Goal: Transaction & Acquisition: Purchase product/service

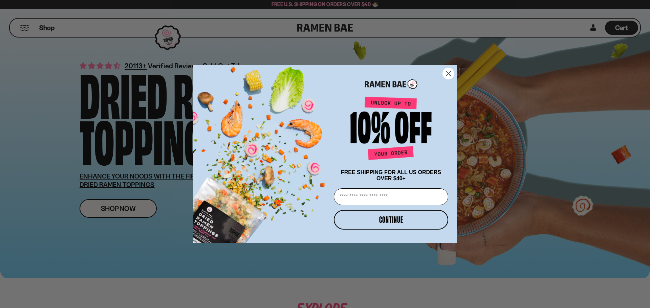
click at [356, 199] on input "Email" at bounding box center [391, 196] width 114 height 17
type input "**********"
click at [362, 225] on button "CONTINUE" at bounding box center [391, 220] width 114 height 20
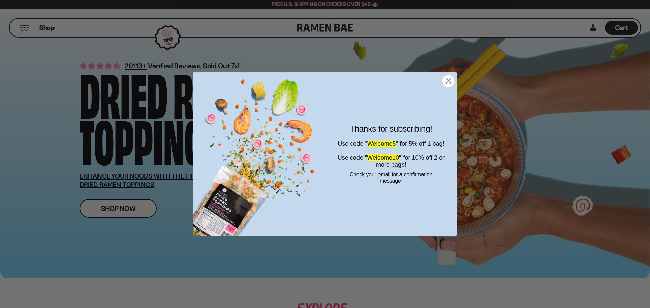
click at [445, 80] on circle "Close dialog" at bounding box center [447, 80] width 11 height 11
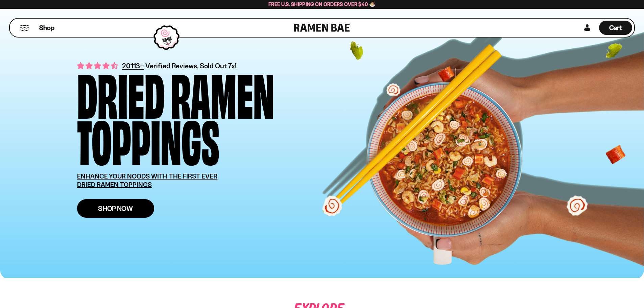
click at [95, 207] on link "Shop Now" at bounding box center [115, 208] width 77 height 19
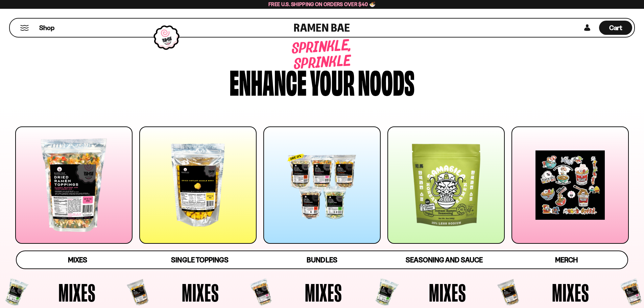
click at [96, 183] on div at bounding box center [73, 185] width 117 height 117
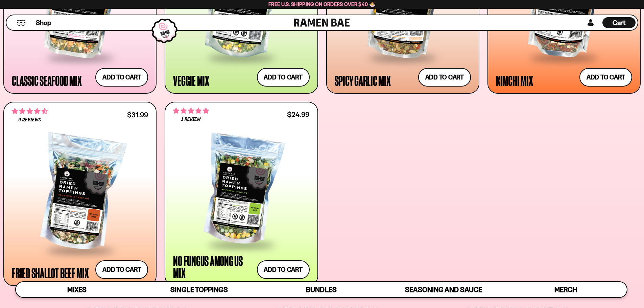
scroll to position [413, 0]
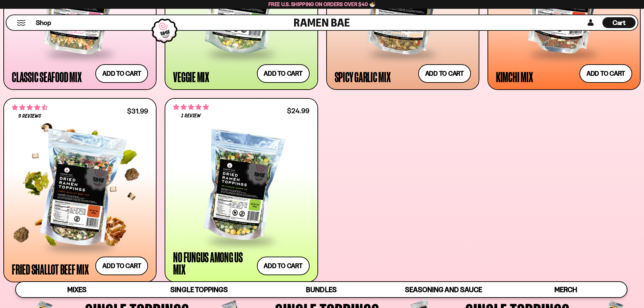
click at [86, 187] on div at bounding box center [80, 189] width 136 height 113
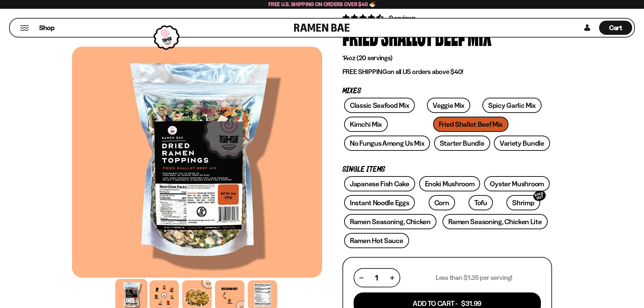
scroll to position [101, 0]
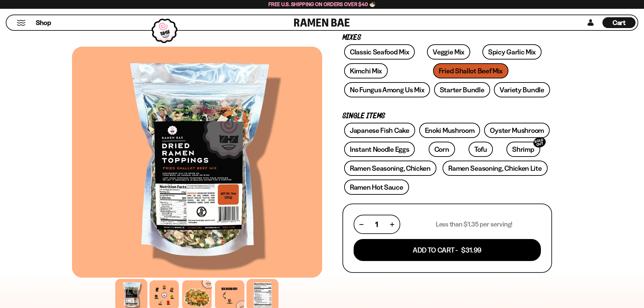
click at [260, 289] on div at bounding box center [263, 295] width 32 height 32
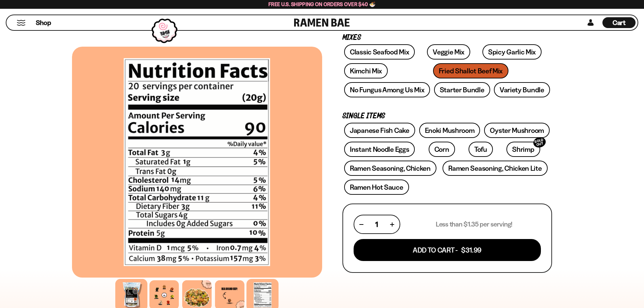
click at [136, 292] on div at bounding box center [131, 295] width 32 height 32
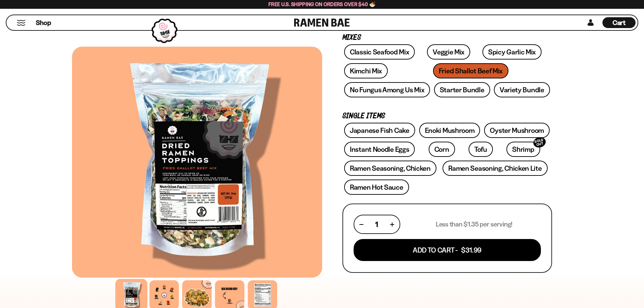
click at [211, 168] on div at bounding box center [197, 162] width 250 height 231
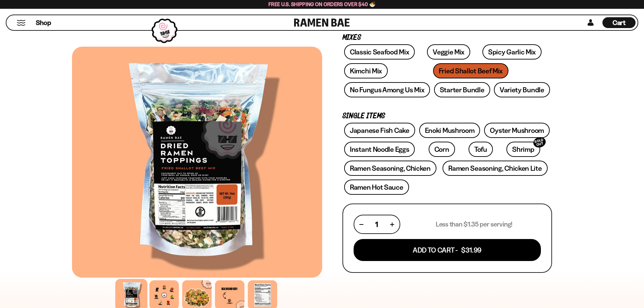
click at [209, 155] on div at bounding box center [196, 162] width 250 height 231
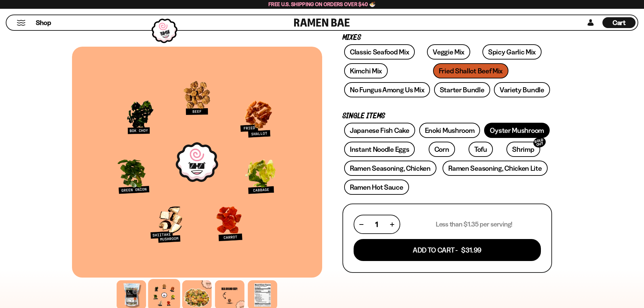
click at [526, 132] on link "Oyster Mushroom" at bounding box center [517, 130] width 66 height 15
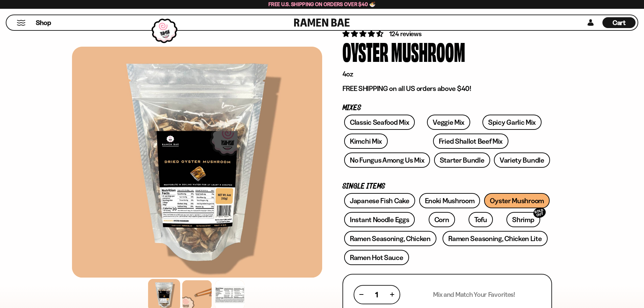
scroll to position [101, 0]
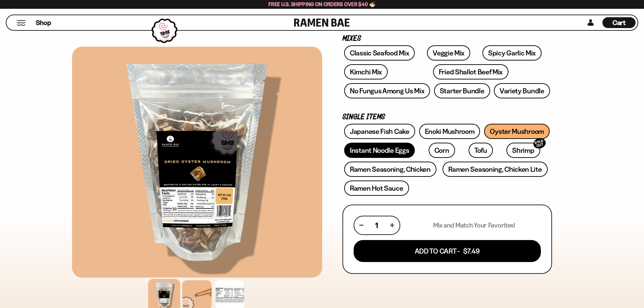
click at [389, 150] on link "Instant Noodle Eggs" at bounding box center [379, 150] width 71 height 15
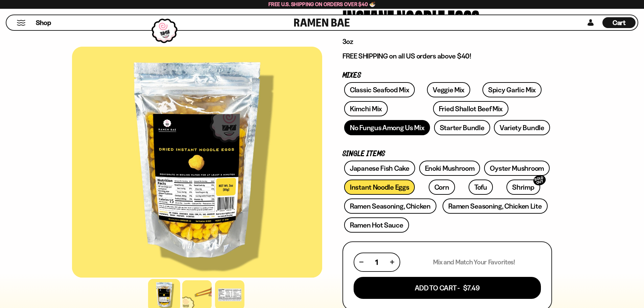
scroll to position [68, 0]
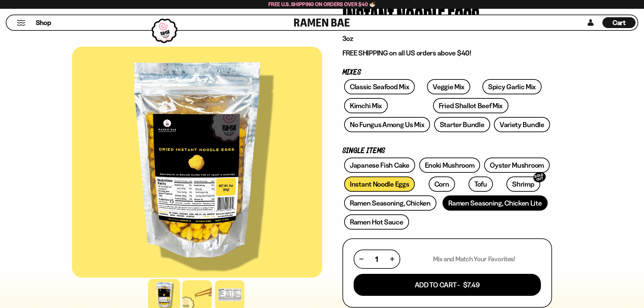
click at [510, 205] on link "Ramen Seasoning, Chicken Lite" at bounding box center [495, 203] width 105 height 15
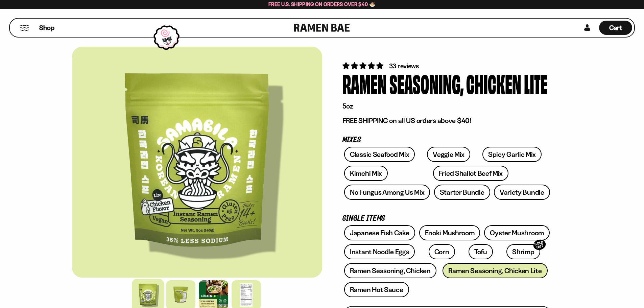
click at [16, 26] on div "Shop" at bounding box center [153, 28] width 282 height 18
click at [29, 30] on button "Mobile Menu Trigger" at bounding box center [24, 28] width 9 height 6
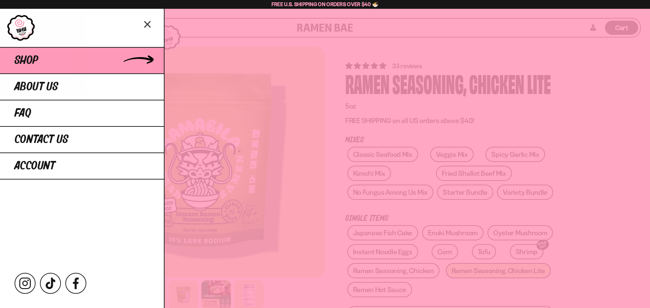
click at [62, 58] on link "Shop" at bounding box center [82, 60] width 164 height 26
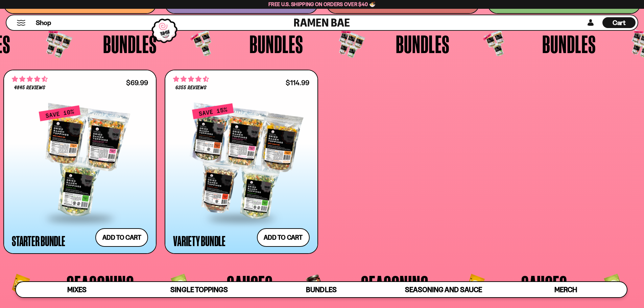
scroll to position [1759, 0]
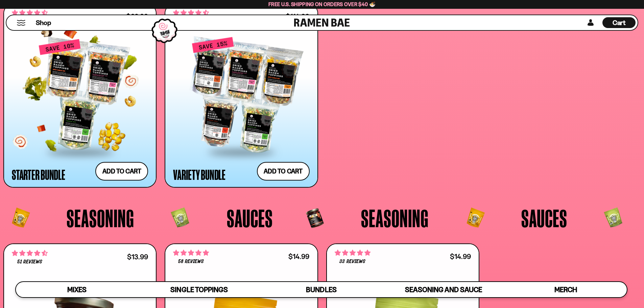
click at [65, 71] on div at bounding box center [80, 95] width 136 height 113
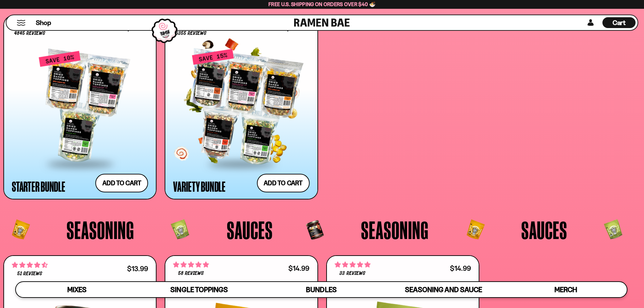
click at [233, 110] on div at bounding box center [241, 106] width 136 height 113
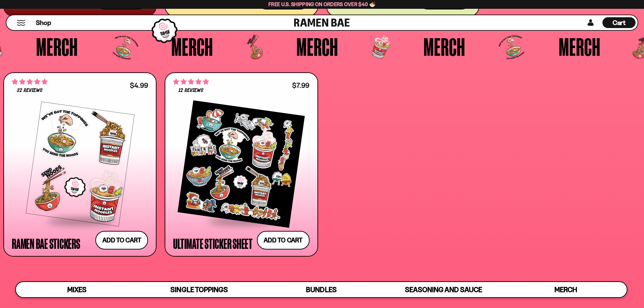
scroll to position [2175, 0]
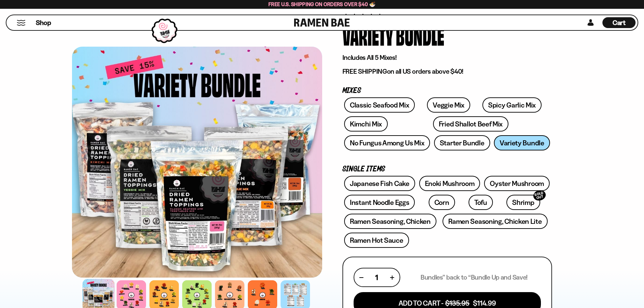
scroll to position [135, 0]
